Goal: Entertainment & Leisure: Consume media (video, audio)

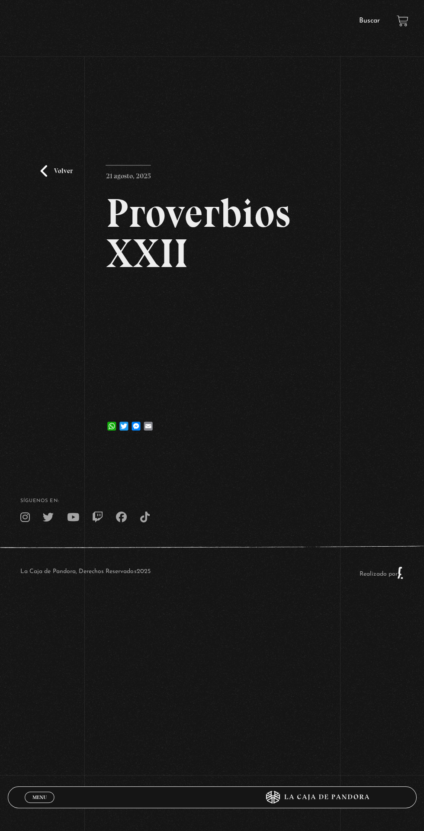
click at [51, 171] on link "Volver" at bounding box center [57, 172] width 32 height 12
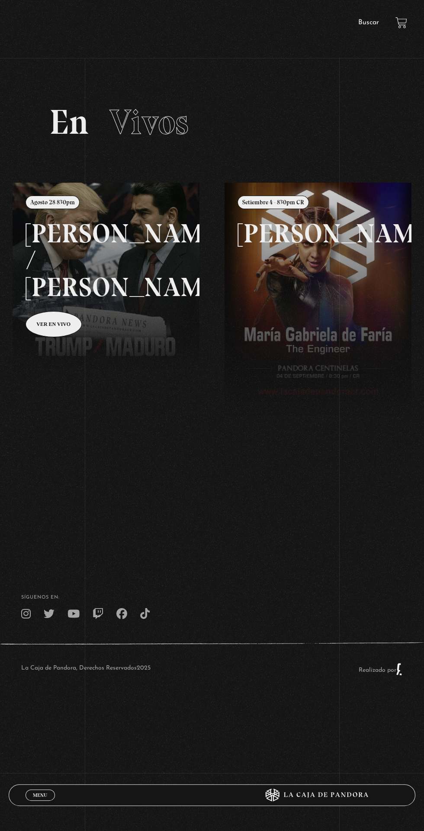
click at [41, 792] on span "Menu" at bounding box center [40, 794] width 14 height 5
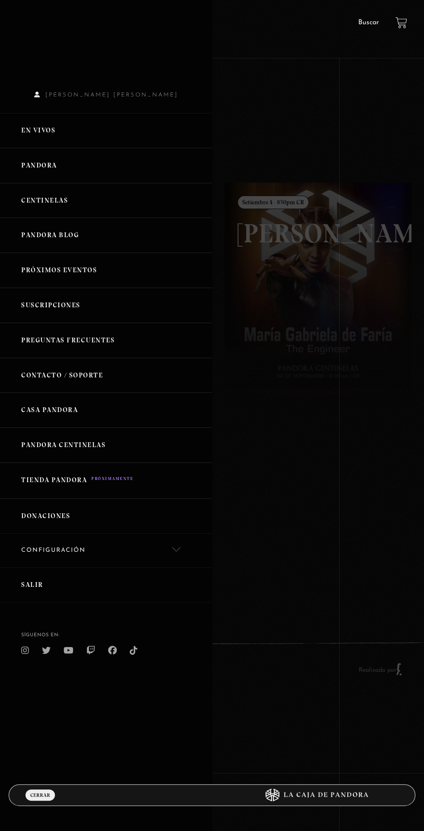
click at [40, 199] on link "Centinelas" at bounding box center [106, 200] width 212 height 35
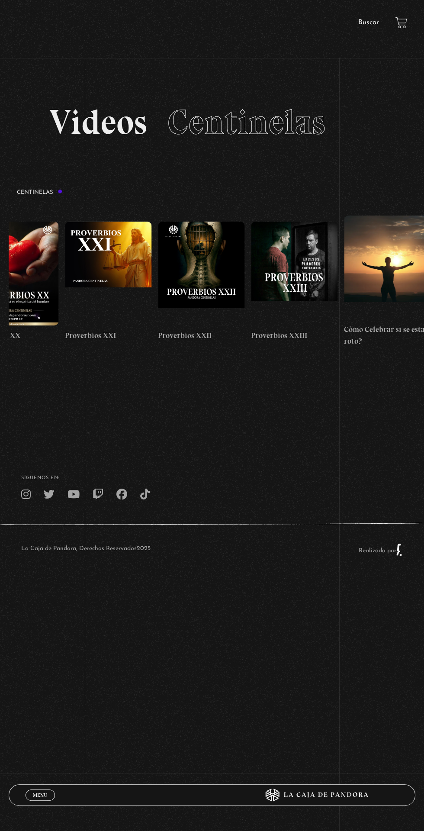
scroll to position [0, 2164]
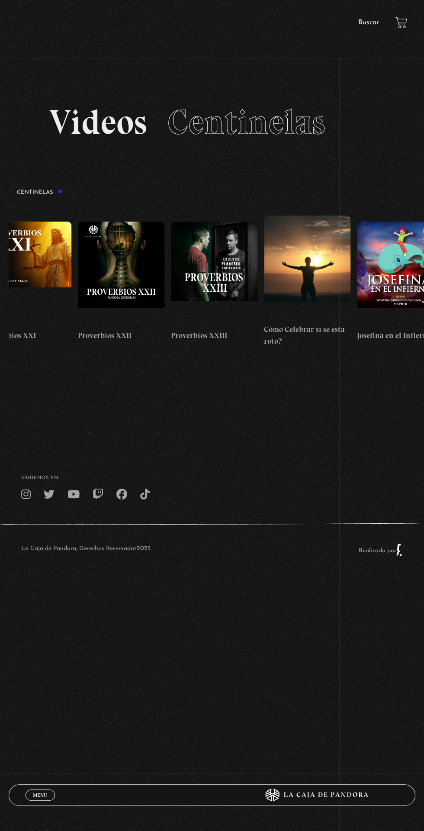
click at [211, 251] on figure at bounding box center [214, 274] width 87 height 104
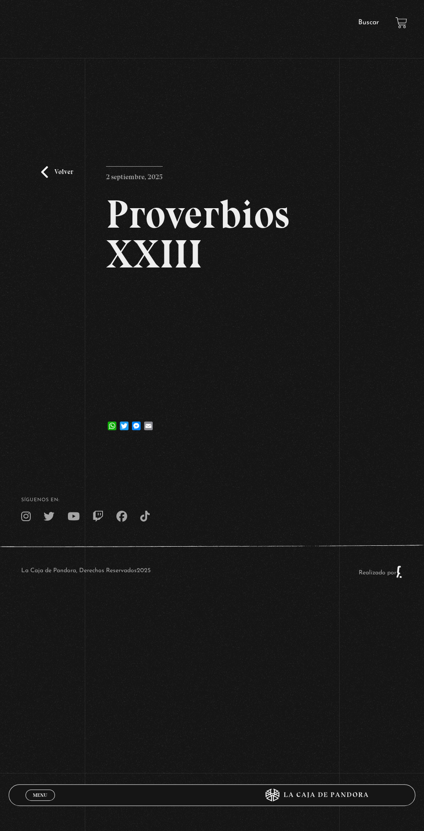
click at [49, 174] on link "Volver" at bounding box center [57, 172] width 32 height 12
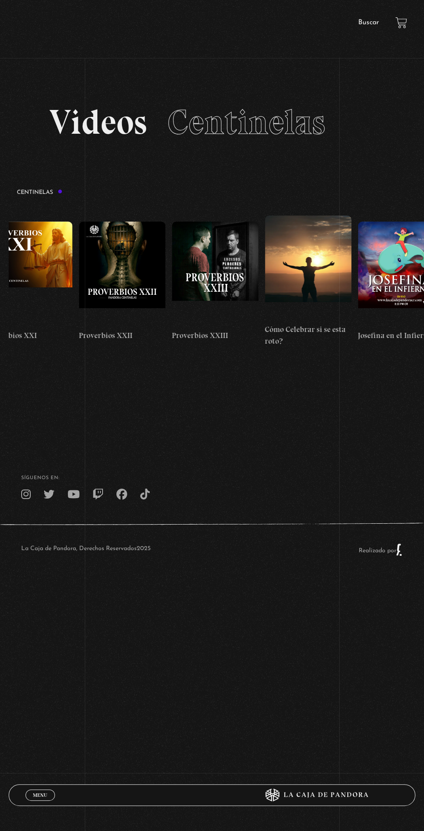
scroll to position [0, 2165]
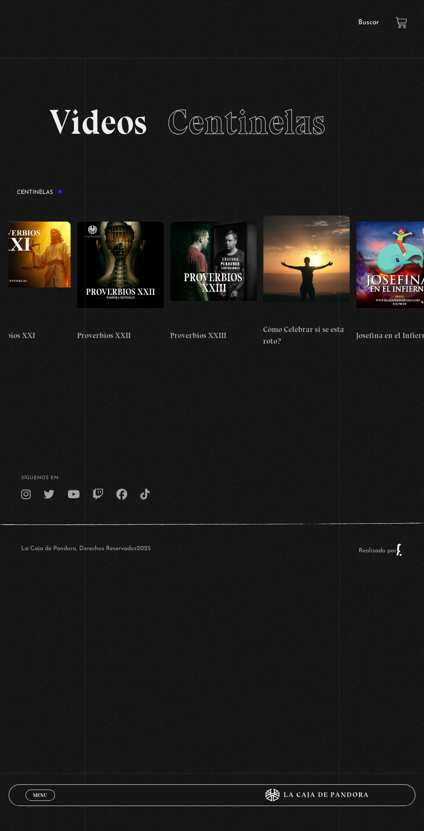
click at [196, 267] on figure at bounding box center [213, 274] width 87 height 104
